Goal: Information Seeking & Learning: Learn about a topic

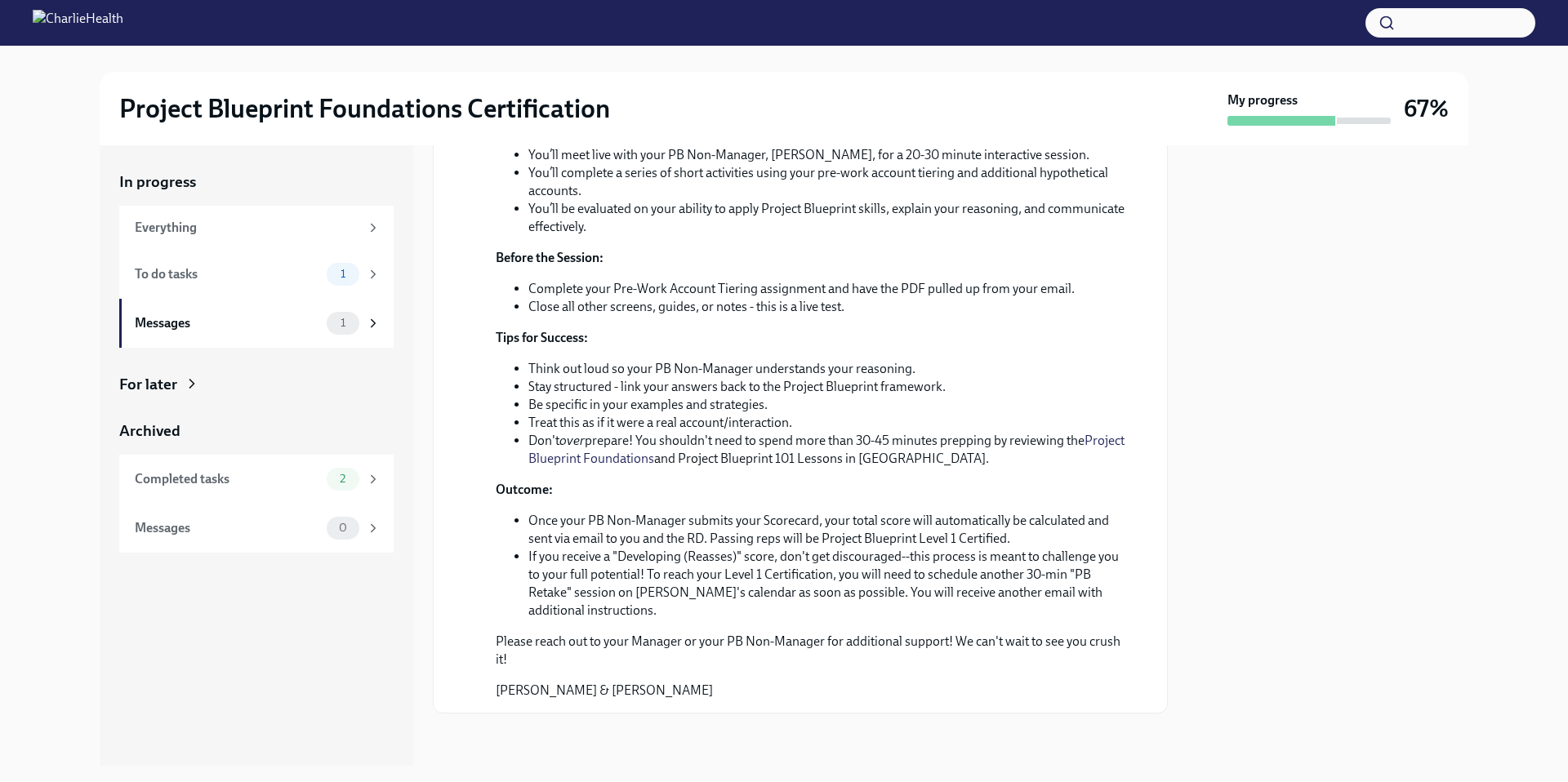
scroll to position [459, 0]
drag, startPoint x: 546, startPoint y: 300, endPoint x: 887, endPoint y: 303, distance: 341.0
click at [887, 303] on li "Close all other screens, guides, or notes - this is a live test." at bounding box center [828, 307] width 599 height 18
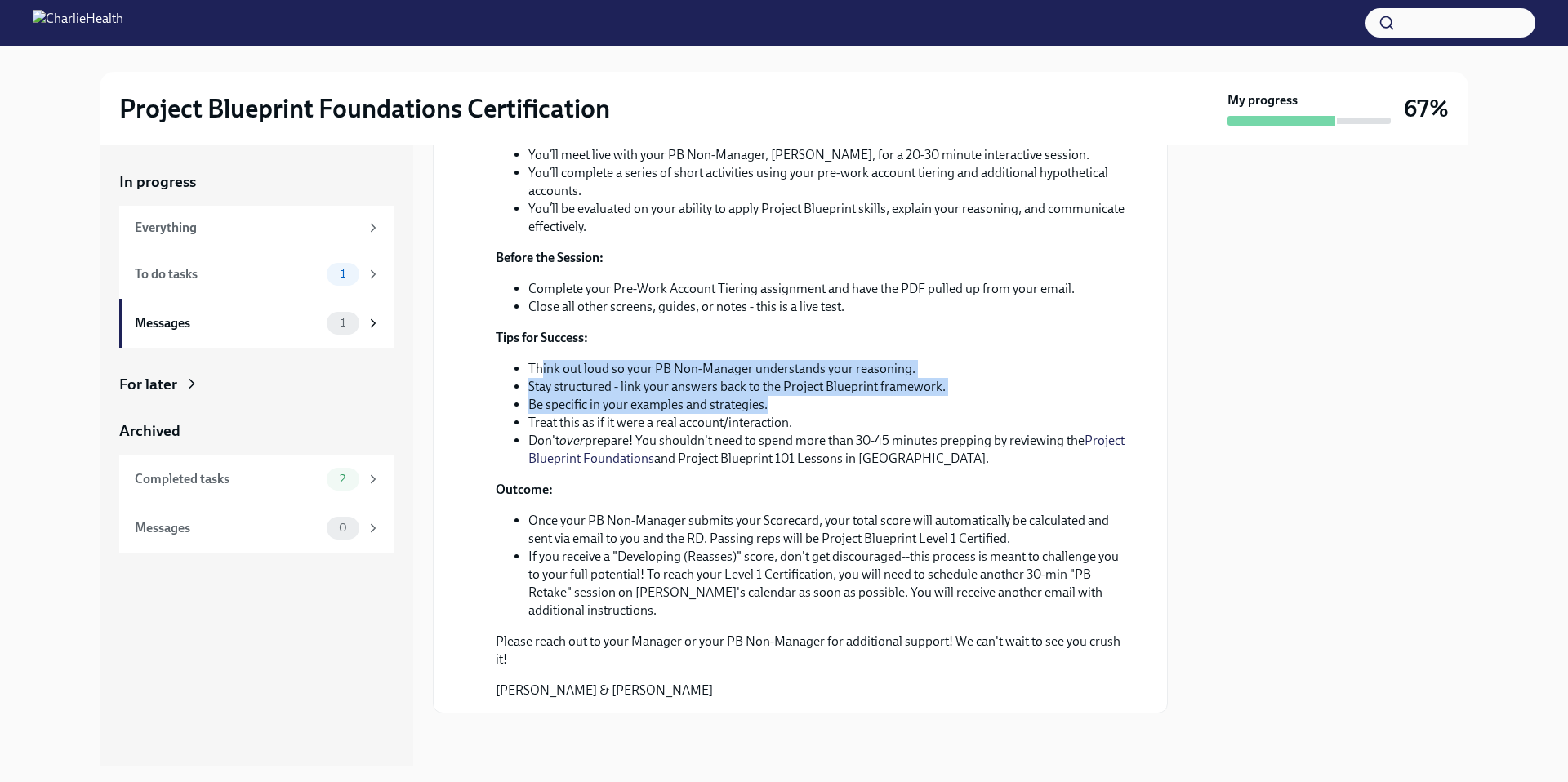
drag, startPoint x: 541, startPoint y: 366, endPoint x: 877, endPoint y: 406, distance: 338.4
click at [877, 406] on ul "Think out loud so your PB Non-Manager understands your reasoning. Stay structur…" at bounding box center [811, 414] width 632 height 108
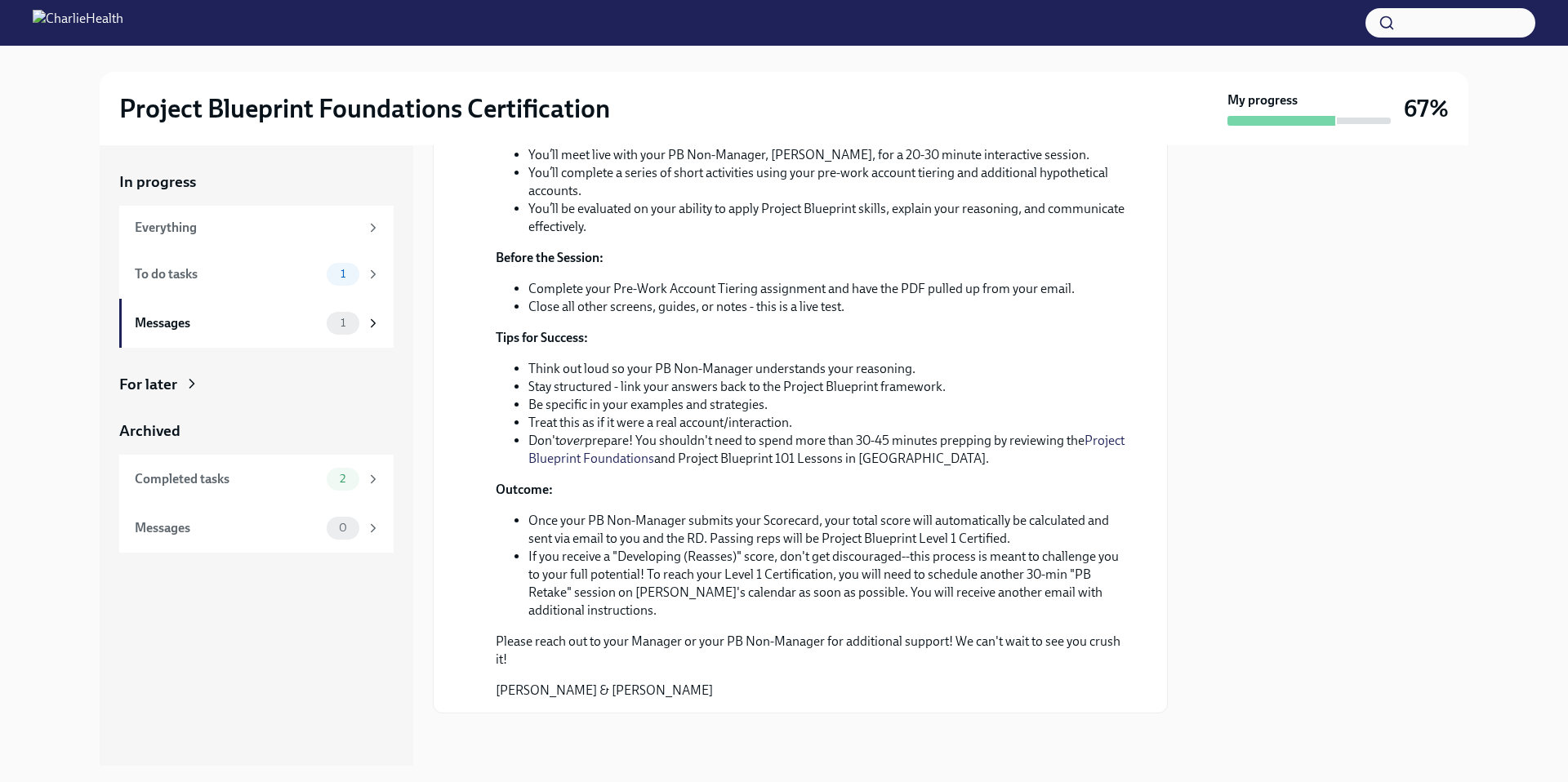
click at [689, 527] on li "Once your PB Non-Manager submits your Scorecard, your total score will automati…" at bounding box center [828, 530] width 599 height 36
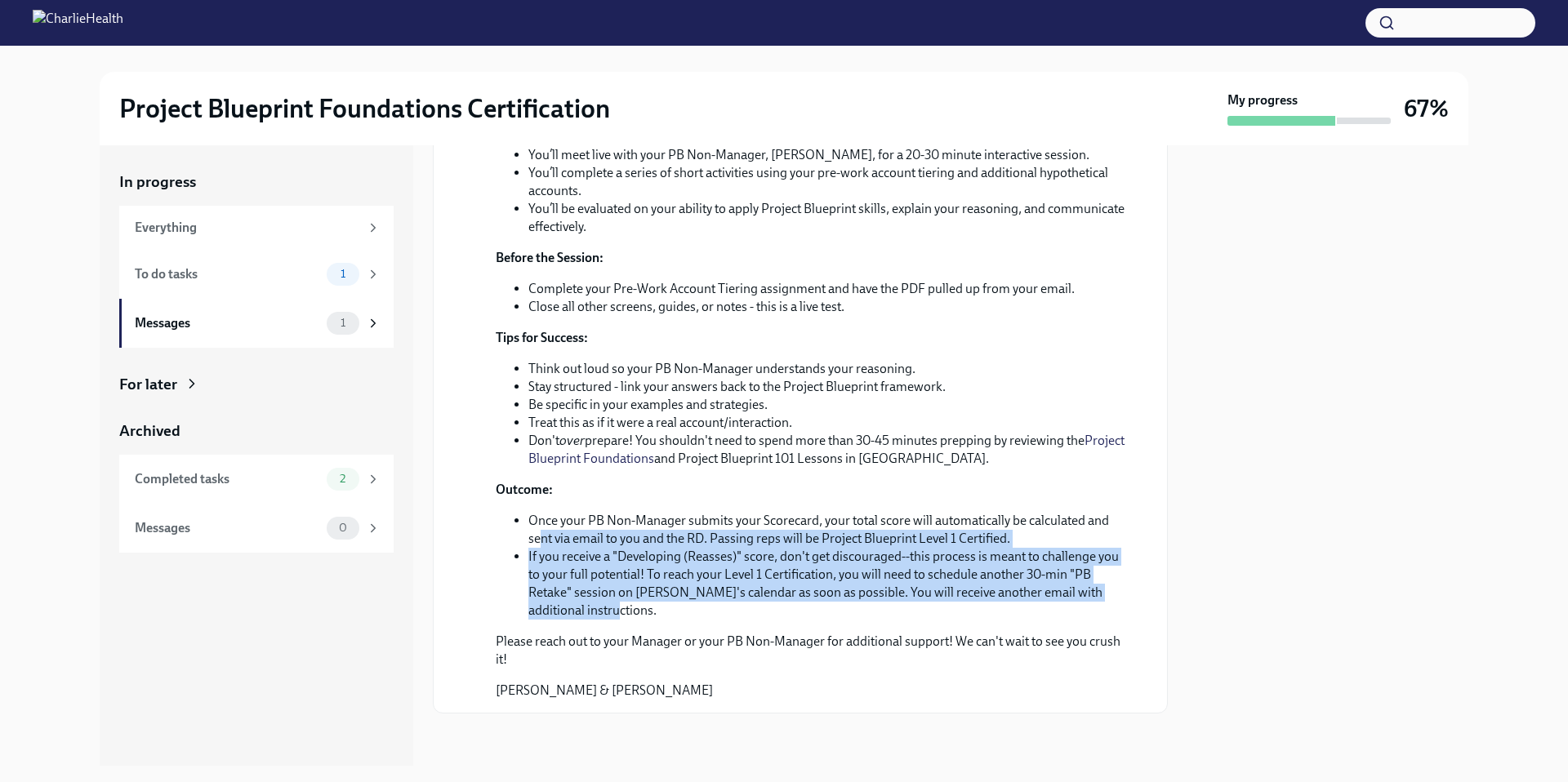
drag, startPoint x: 542, startPoint y: 532, endPoint x: 1125, endPoint y: 612, distance: 588.5
click at [1125, 612] on div "[DATE] Hi [PERSON_NAME]! Thank you for scheduling your PB Live Certification! T…" at bounding box center [801, 337] width 707 height 725
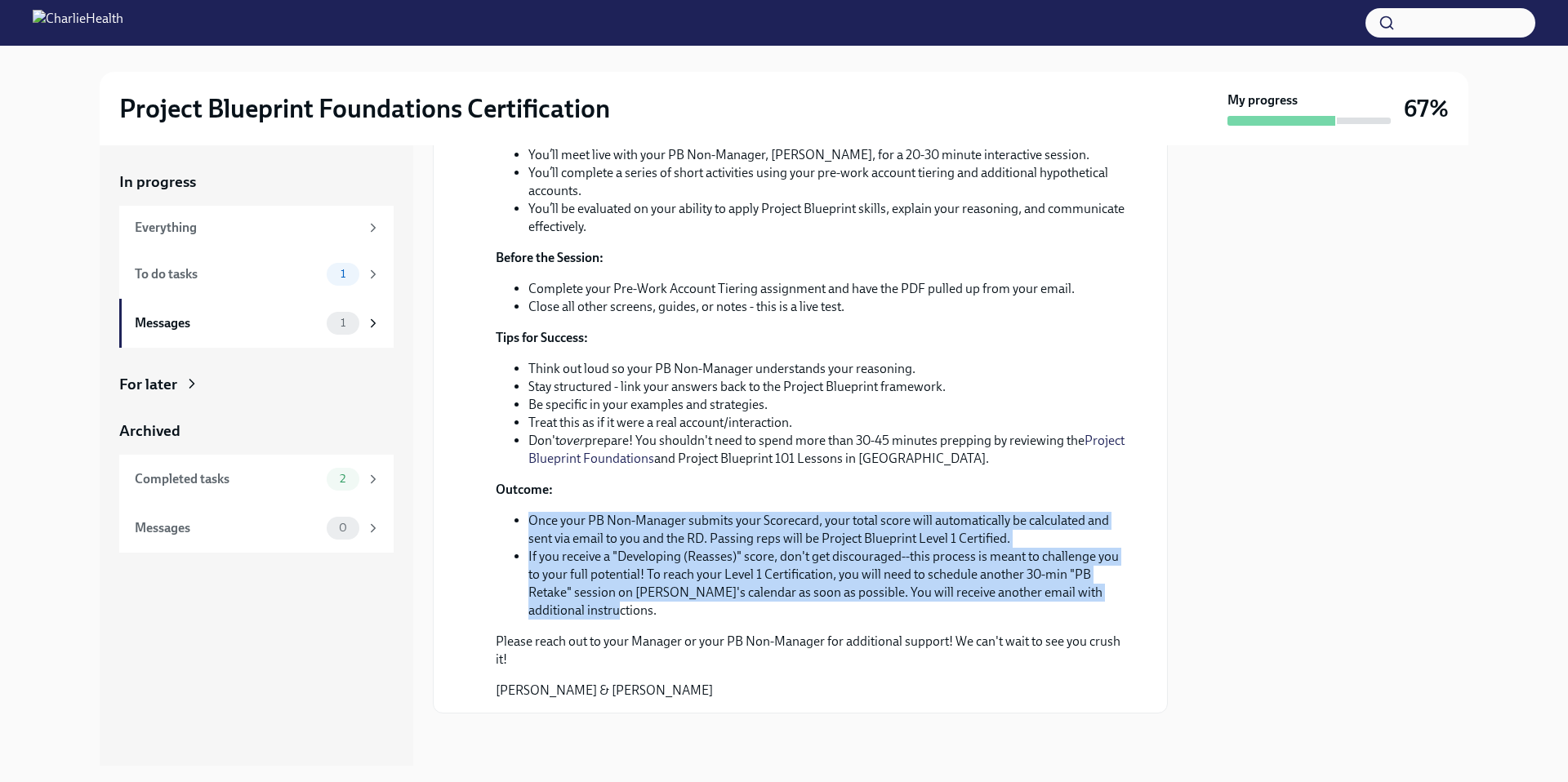
drag, startPoint x: 1125, startPoint y: 612, endPoint x: 499, endPoint y: 527, distance: 631.7
click at [499, 527] on div "[DATE] Hi [PERSON_NAME]! Thank you for scheduling your PB Live Certification! T…" at bounding box center [801, 337] width 707 height 725
click at [499, 527] on ul "Once your PB Non-Manager submits your Scorecard, your total score will automati…" at bounding box center [811, 566] width 632 height 108
drag, startPoint x: 508, startPoint y: 515, endPoint x: 1095, endPoint y: 623, distance: 596.9
click at [1095, 623] on div "Hi [PERSON_NAME]! Thank you for scheduling your PB Live Certification! This cer…" at bounding box center [811, 359] width 632 height 683
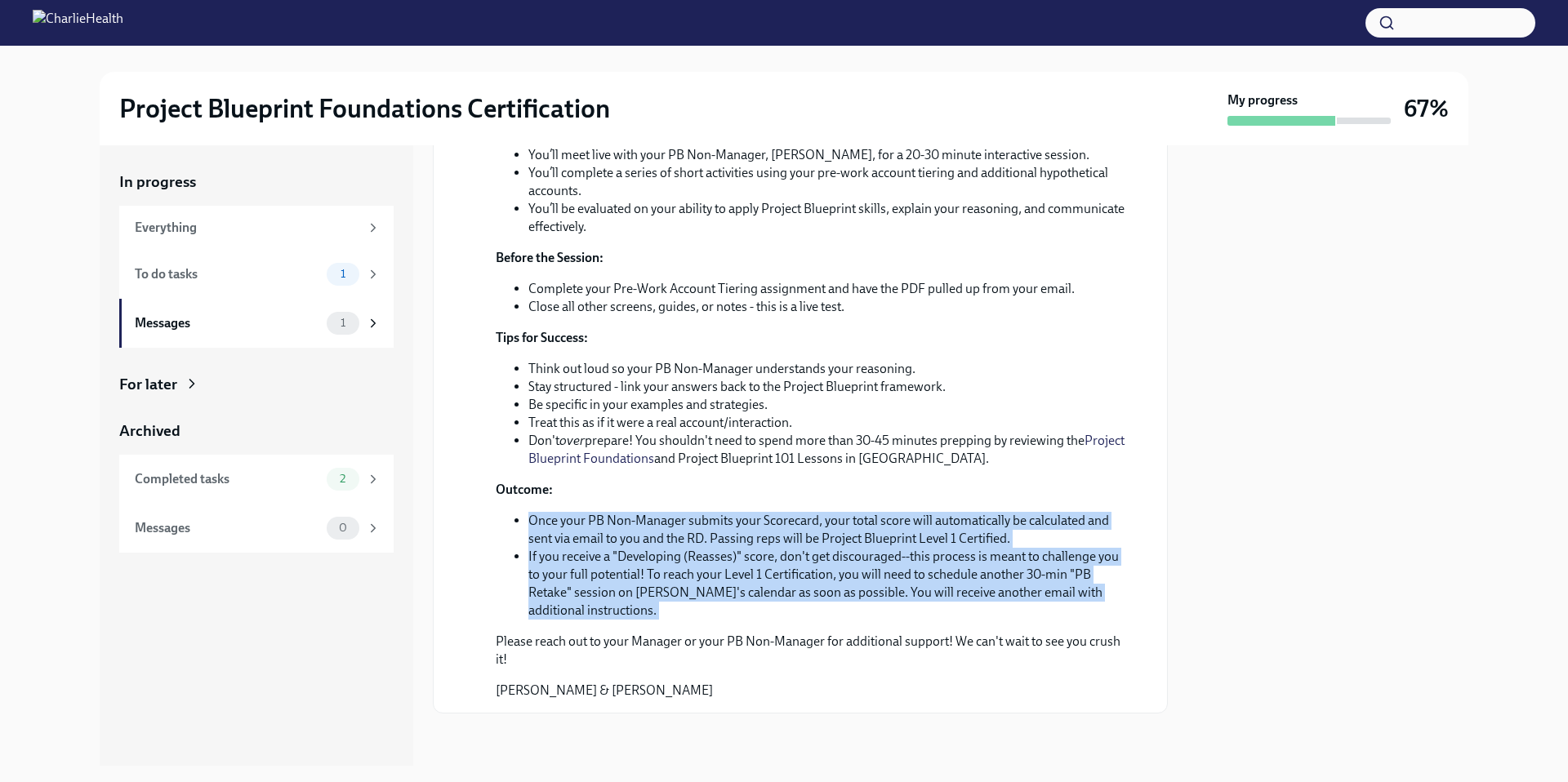
click at [1095, 623] on div "Hi [PERSON_NAME]! Thank you for scheduling your PB Live Certification! This cer…" at bounding box center [811, 359] width 632 height 683
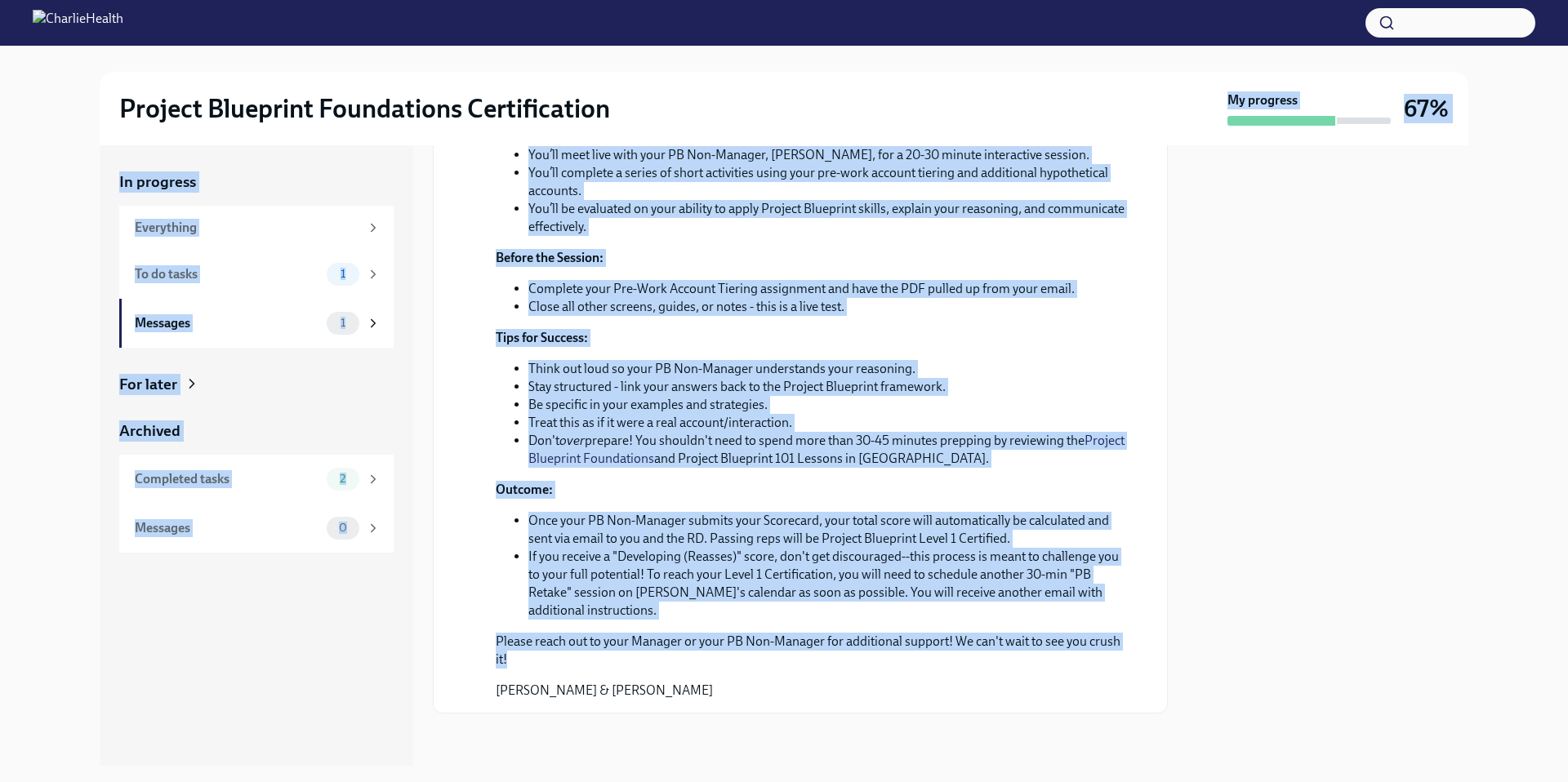
scroll to position [0, 0]
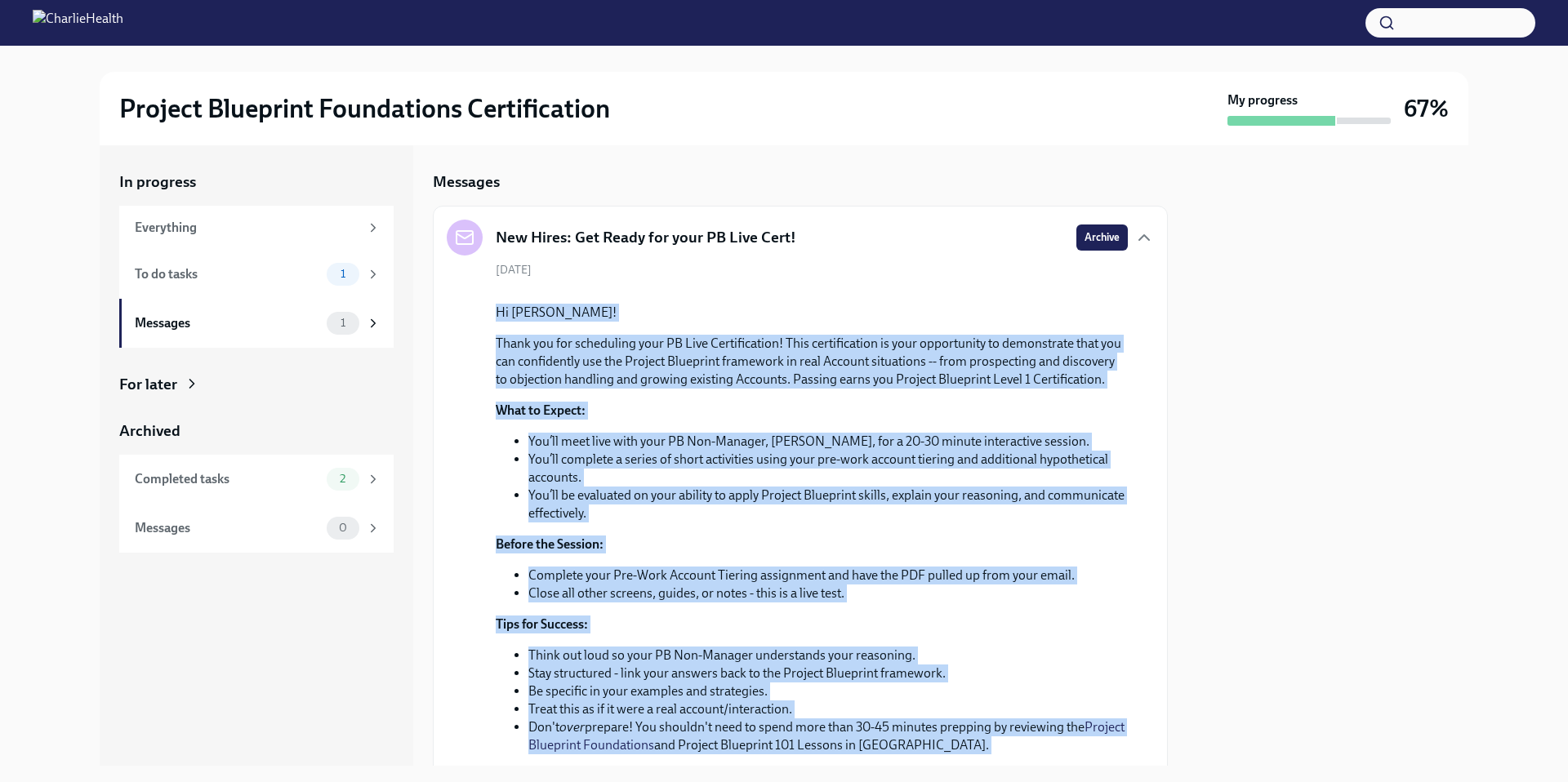
drag, startPoint x: 1096, startPoint y: 669, endPoint x: 468, endPoint y: 458, distance: 662.5
click at [468, 458] on div "[DATE] Hi [PERSON_NAME]! Thank you for scheduling your PB Live Certification! T…" at bounding box center [801, 624] width 707 height 725
click at [568, 322] on p "Hi [PERSON_NAME]!" at bounding box center [811, 313] width 632 height 18
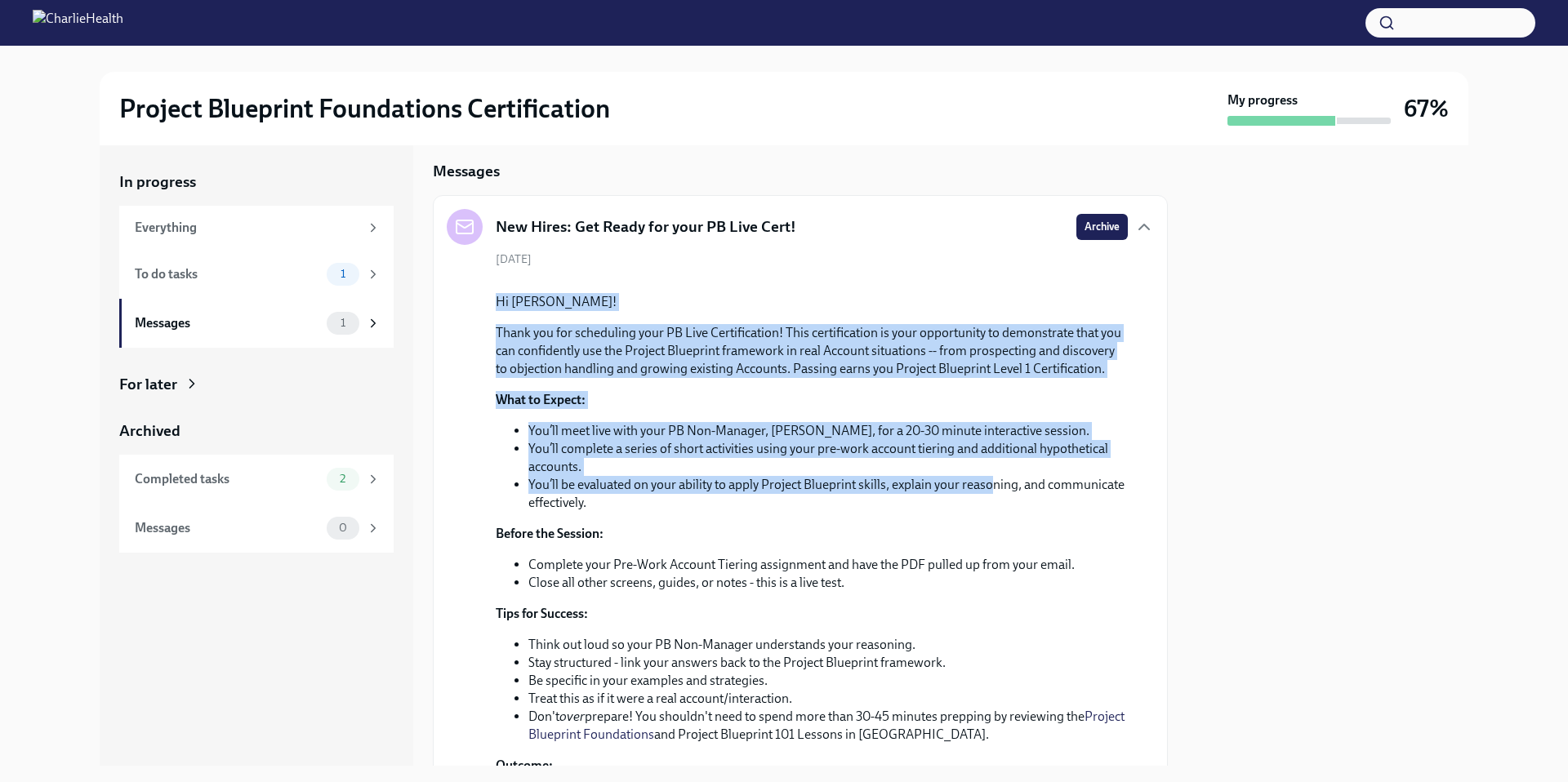
scroll to position [459, 0]
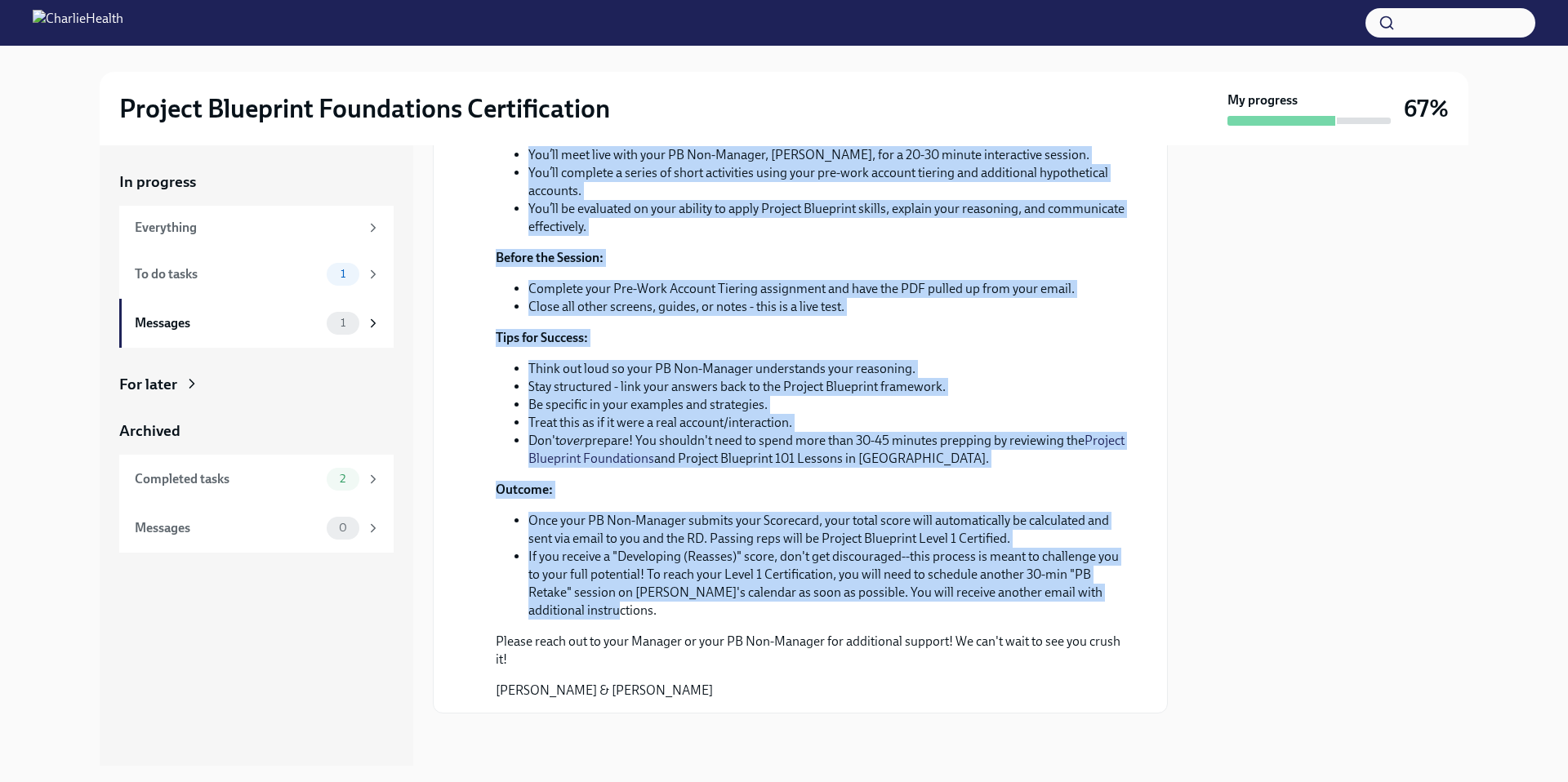
drag, startPoint x: 485, startPoint y: 463, endPoint x: 991, endPoint y: 610, distance: 526.9
click at [991, 610] on div "[DATE] Hi [PERSON_NAME]! Thank you for scheduling your PB Live Certification! T…" at bounding box center [801, 337] width 707 height 725
click at [967, 339] on p "Tips for Success:" at bounding box center [811, 338] width 632 height 18
